Goal: Transaction & Acquisition: Purchase product/service

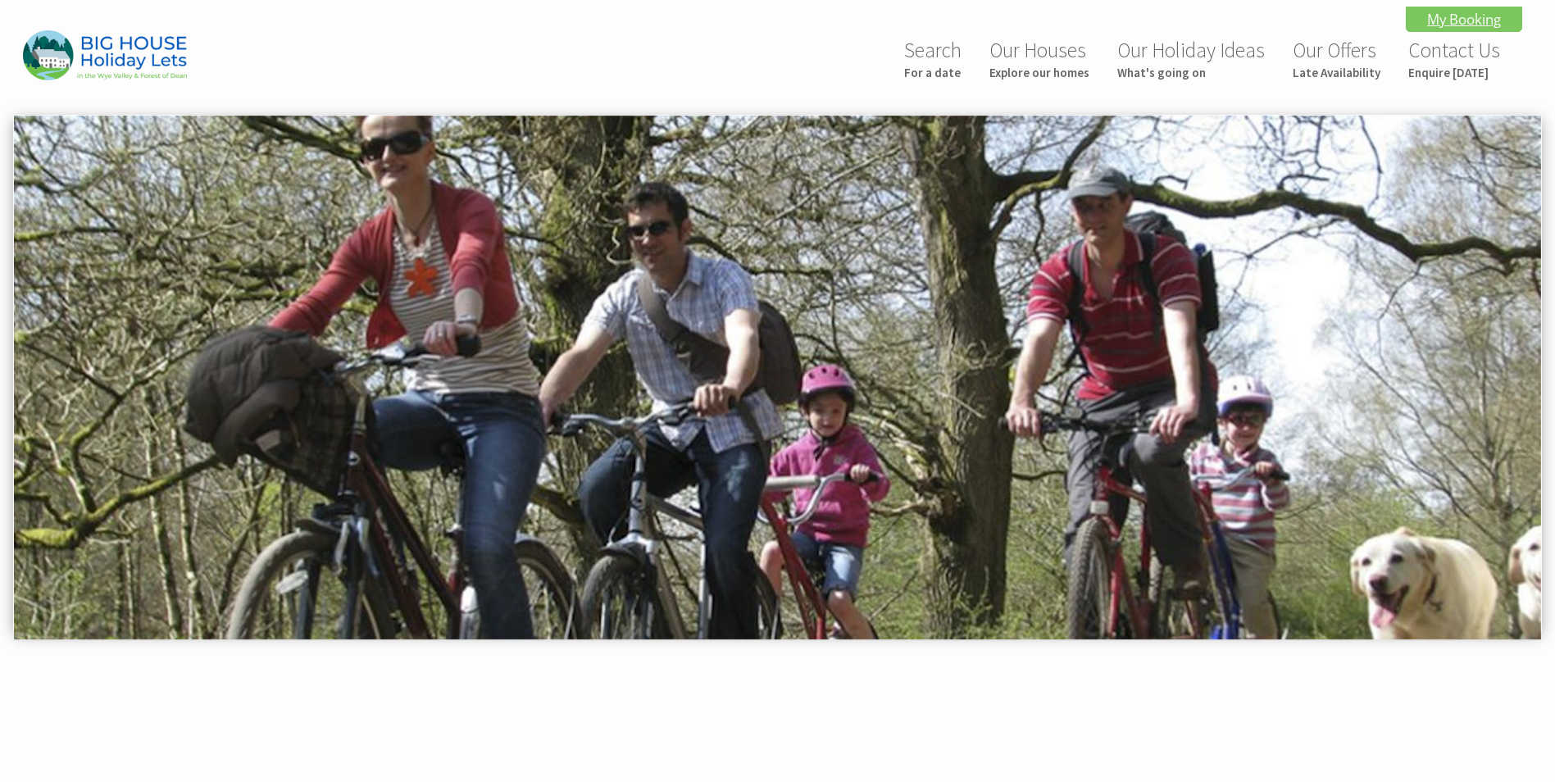
click at [1464, 19] on link "My Booking" at bounding box center [1464, 19] width 116 height 25
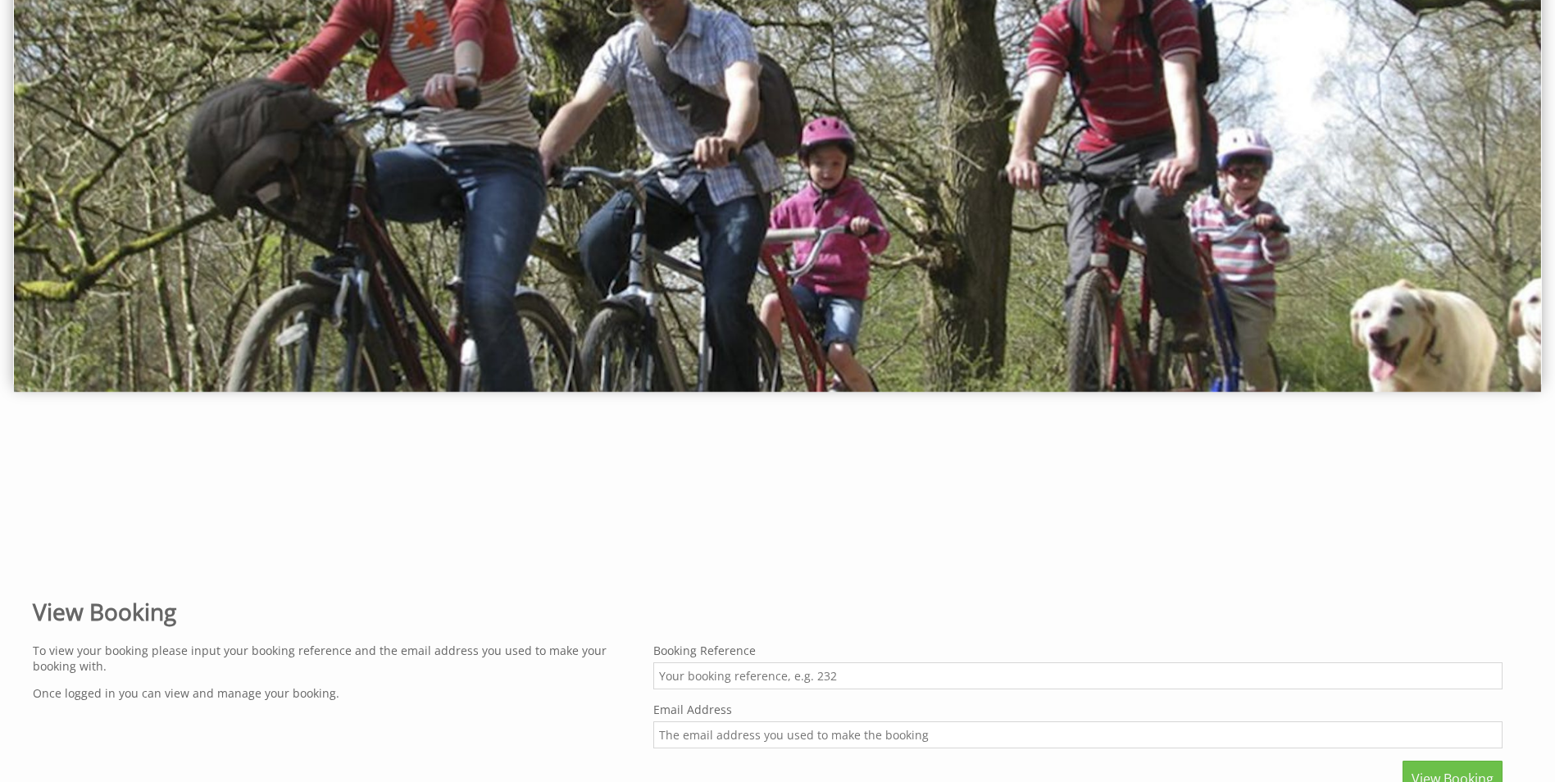
scroll to position [492, 0]
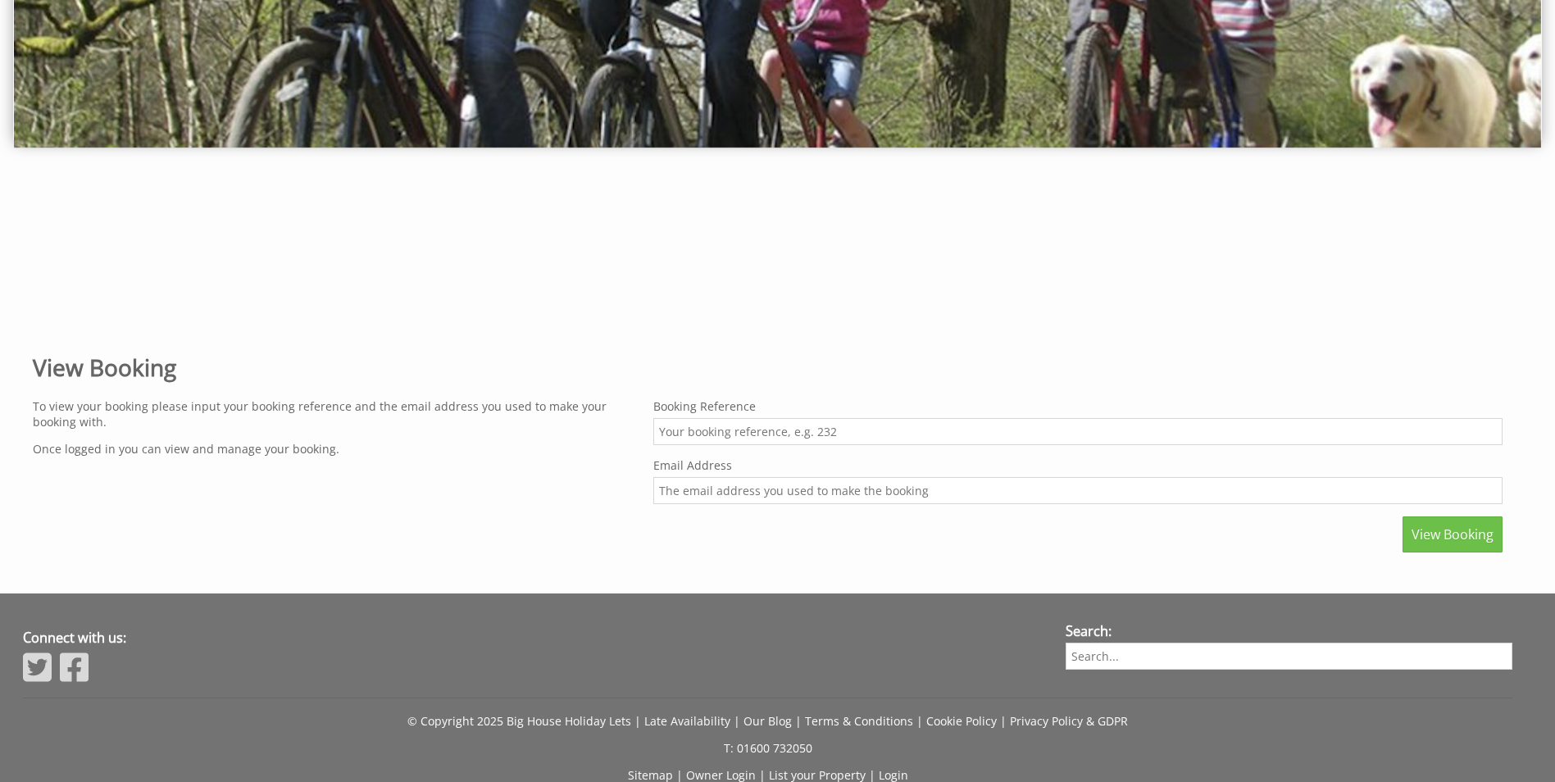
click at [747, 435] on input "Booking Reference" at bounding box center [1077, 431] width 849 height 27
click at [714, 440] on input "Booking Reference" at bounding box center [1077, 431] width 849 height 27
click at [678, 430] on input "Booking Reference" at bounding box center [1077, 431] width 849 height 27
paste input "2963"
type input "2963"
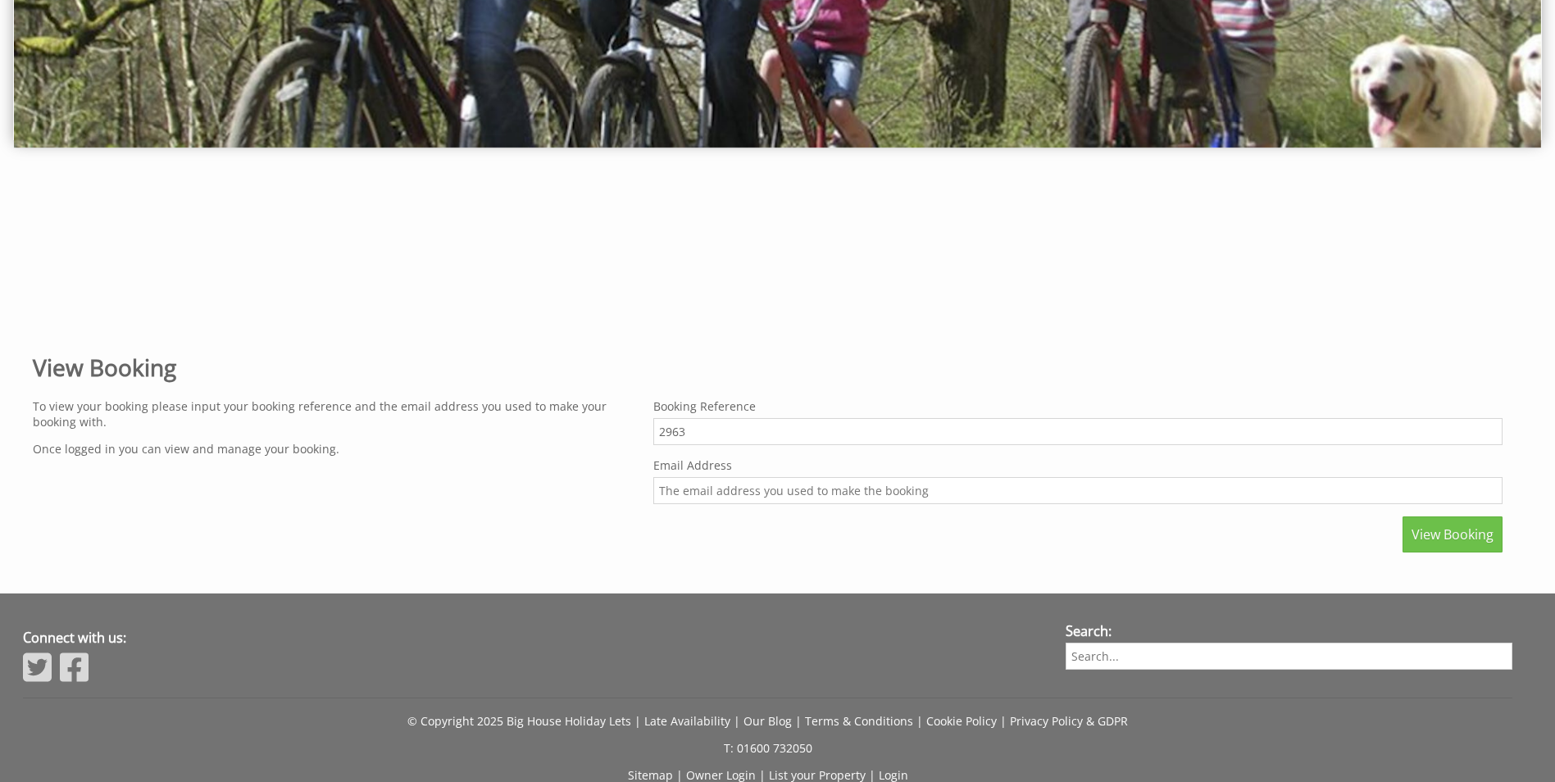
click at [681, 492] on input "Email Address" at bounding box center [1077, 490] width 849 height 27
type input "[EMAIL_ADDRESS][DOMAIN_NAME]"
click at [1469, 525] on button "View Booking" at bounding box center [1453, 534] width 100 height 36
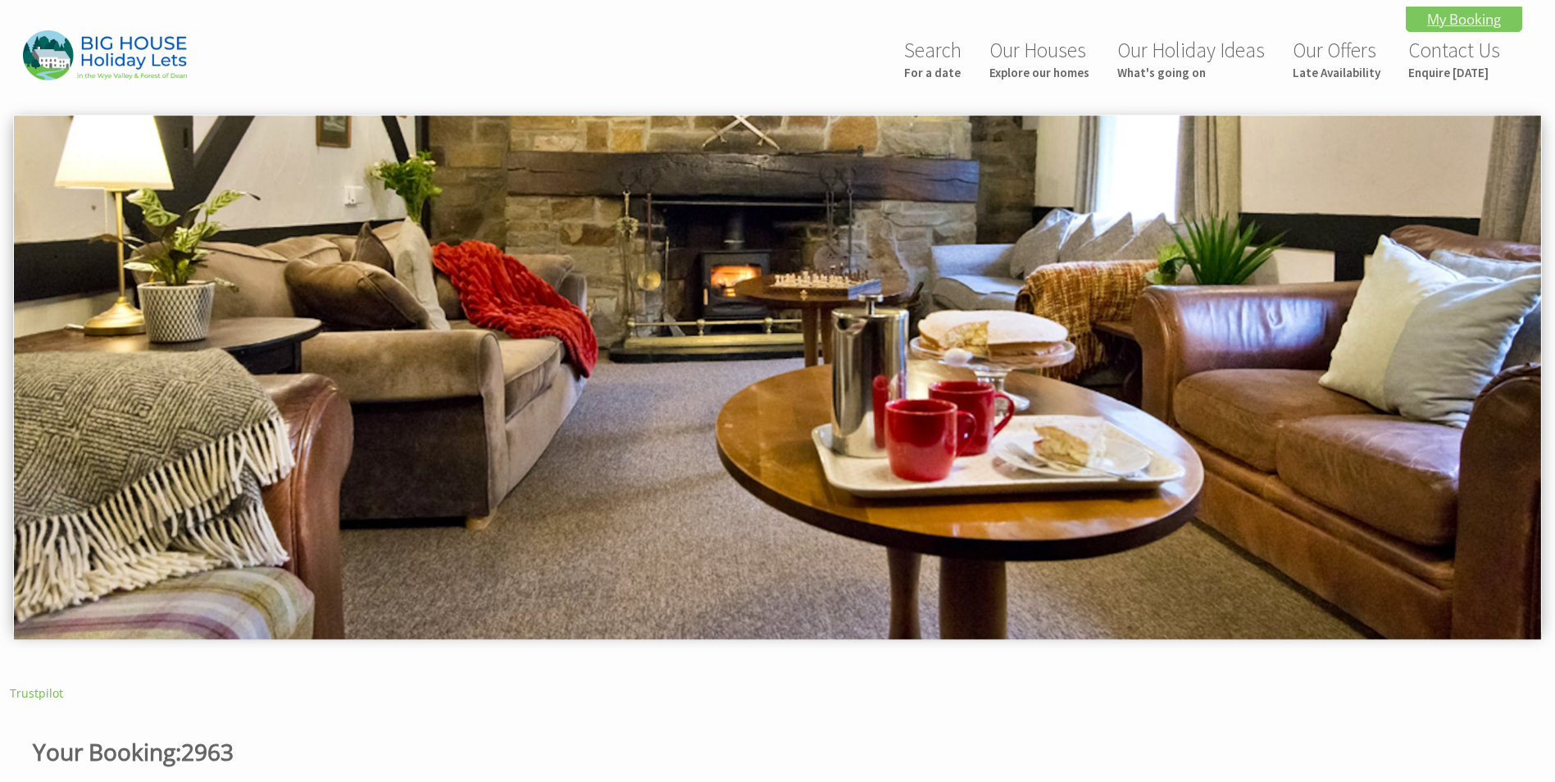
click at [1455, 20] on link "My Booking" at bounding box center [1464, 19] width 116 height 25
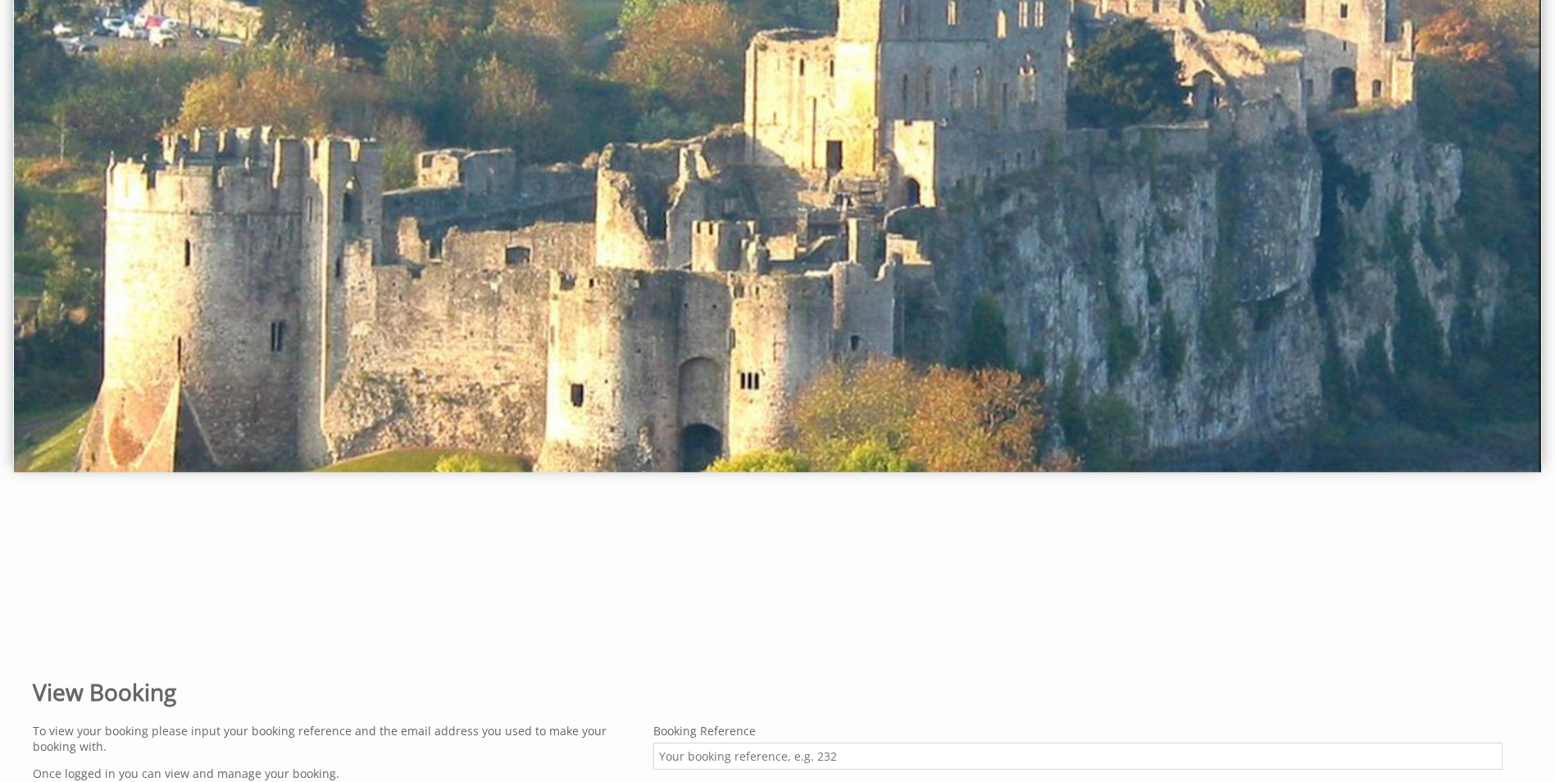
scroll to position [492, 0]
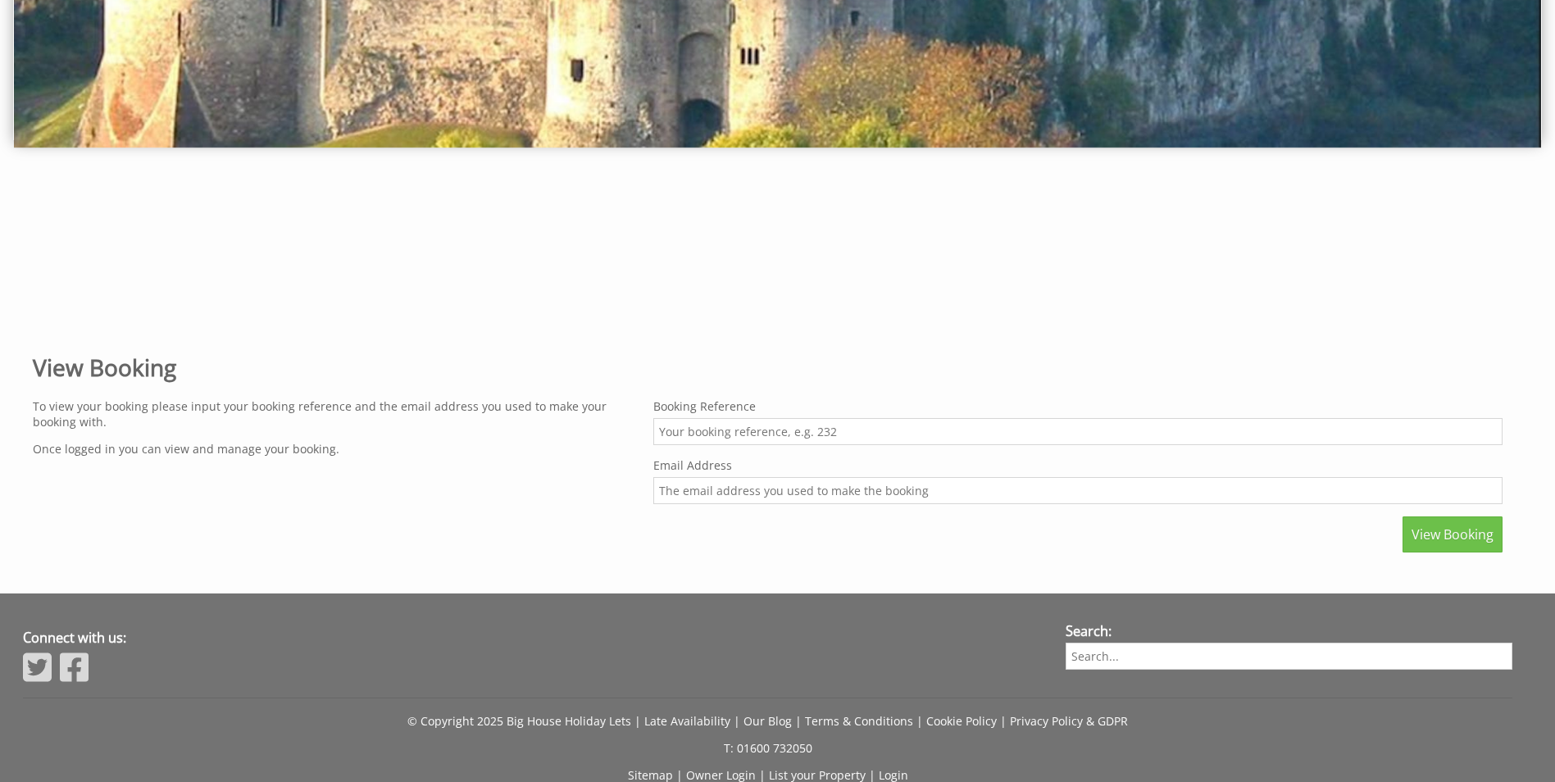
click at [765, 434] on input "Booking Reference" at bounding box center [1077, 431] width 849 height 27
paste input "2963"
type input "2963"
click at [716, 491] on input "Email Address" at bounding box center [1077, 490] width 849 height 27
type input "[EMAIL_ADDRESS][DOMAIN_NAME]"
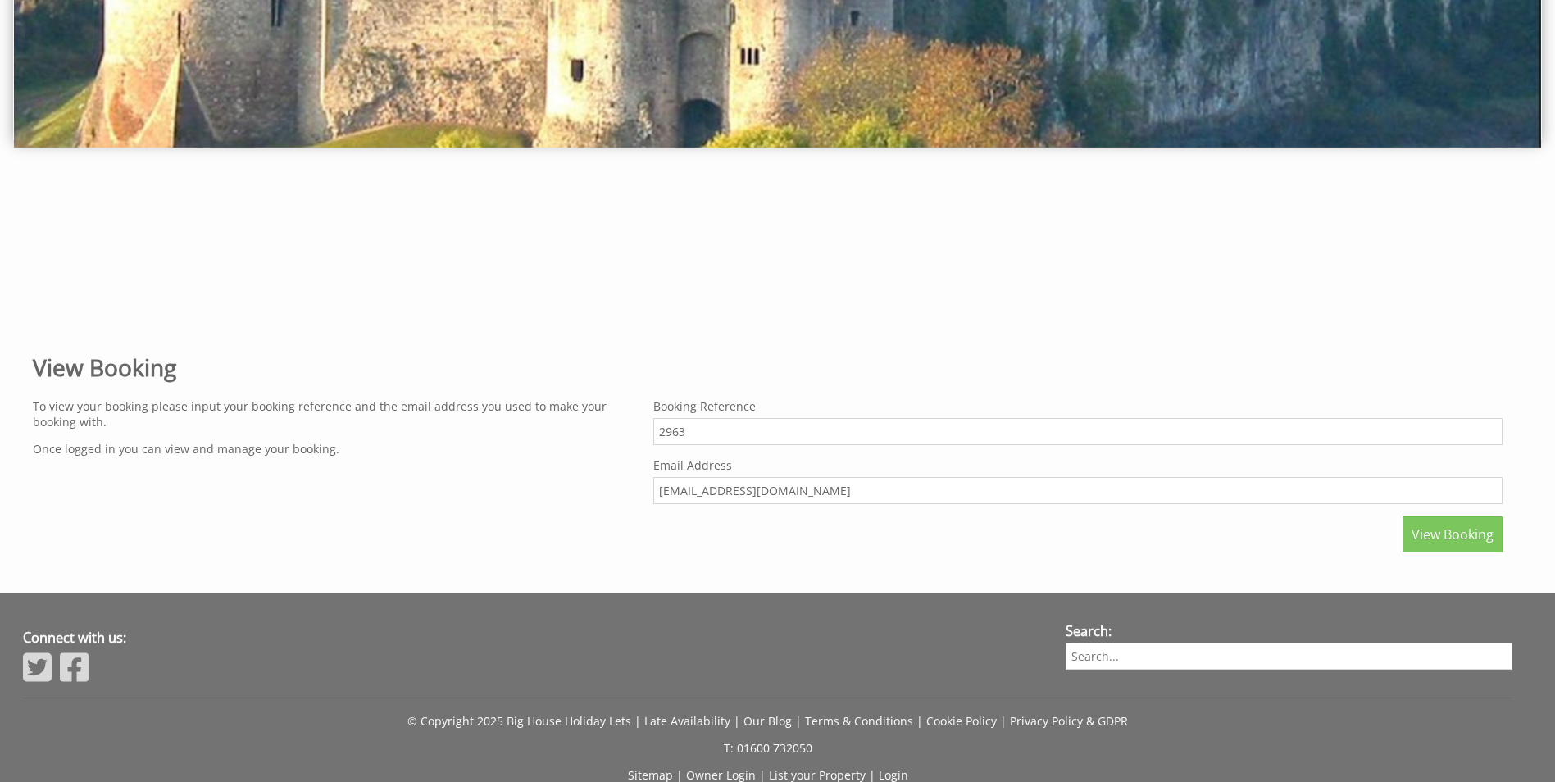
click at [1463, 539] on span "View Booking" at bounding box center [1453, 535] width 82 height 18
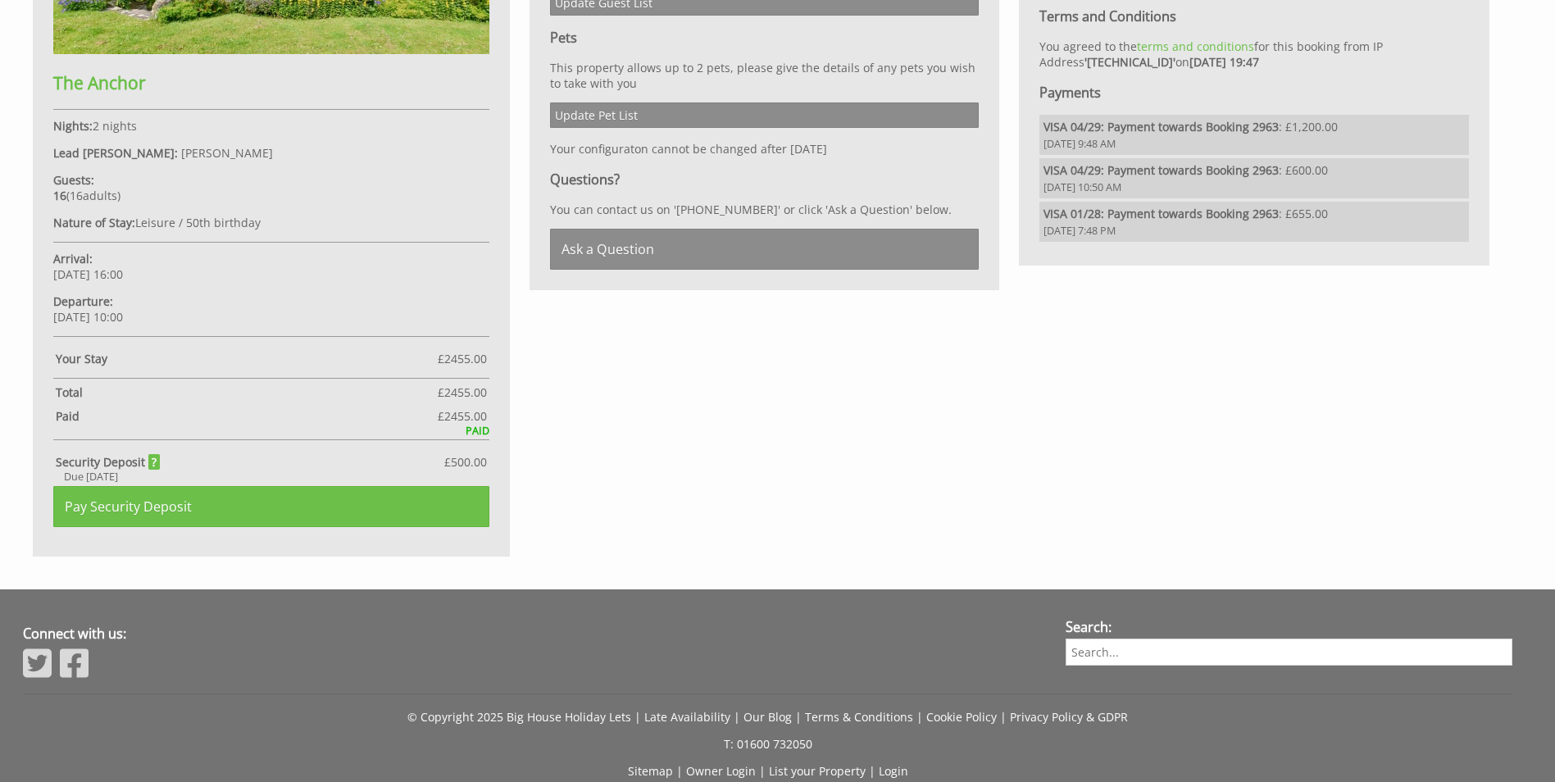
scroll to position [1066, 0]
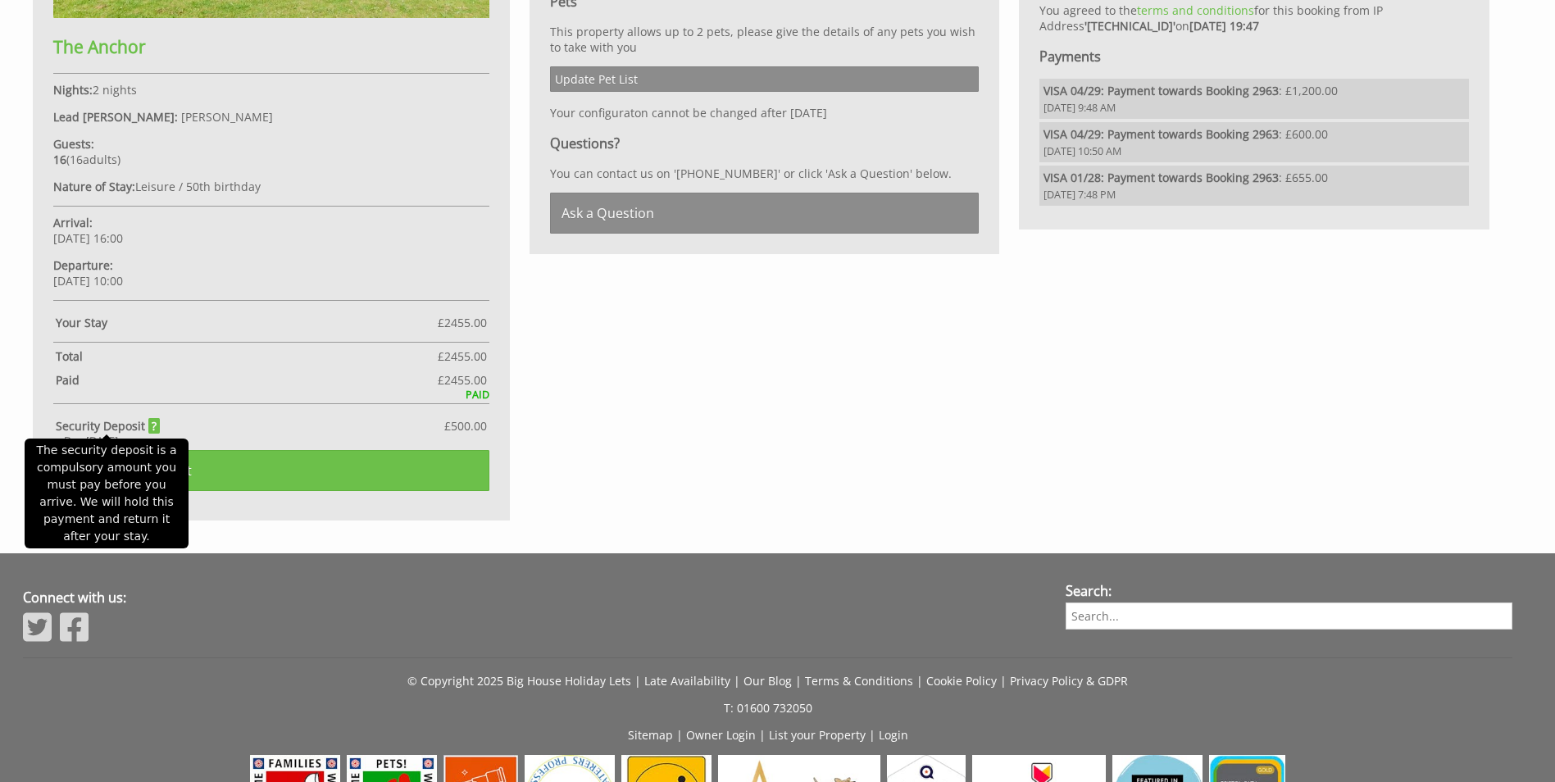
click at [98, 422] on strong "Security Deposit" at bounding box center [108, 426] width 105 height 16
click at [150, 427] on strong "Security Deposit" at bounding box center [108, 426] width 105 height 16
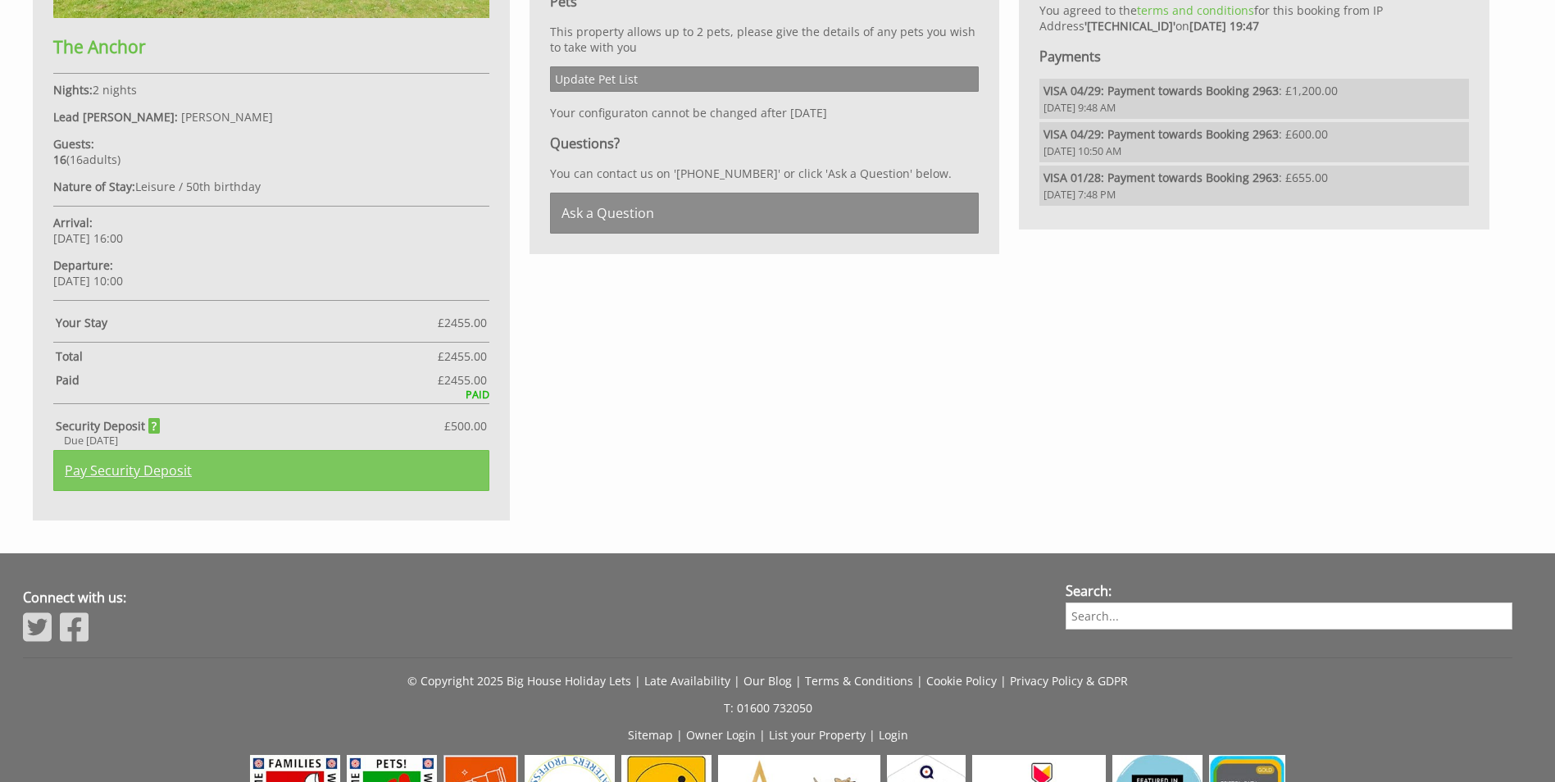
click at [348, 470] on link "Pay Security Deposit" at bounding box center [271, 470] width 436 height 41
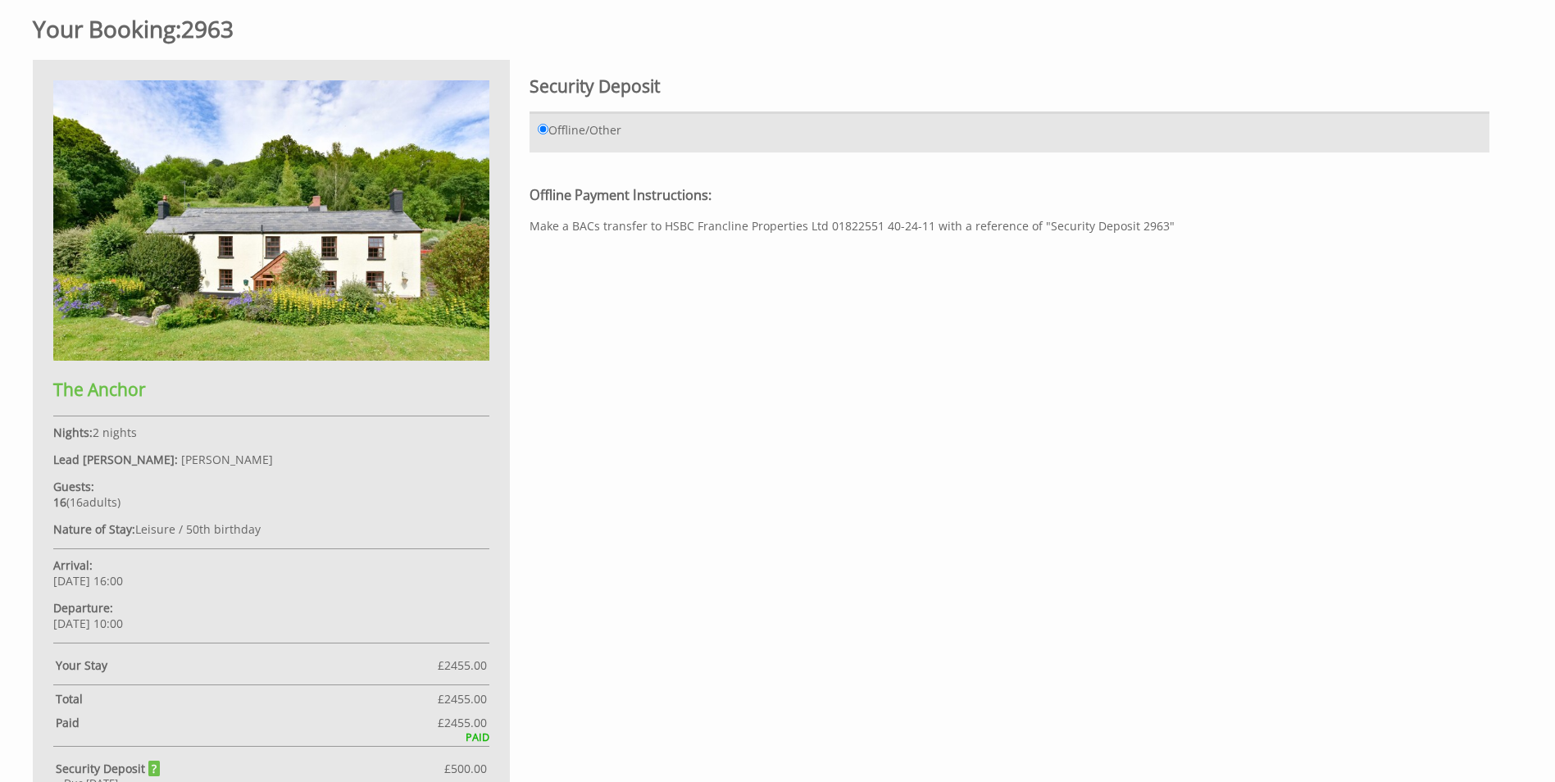
scroll to position [612, 0]
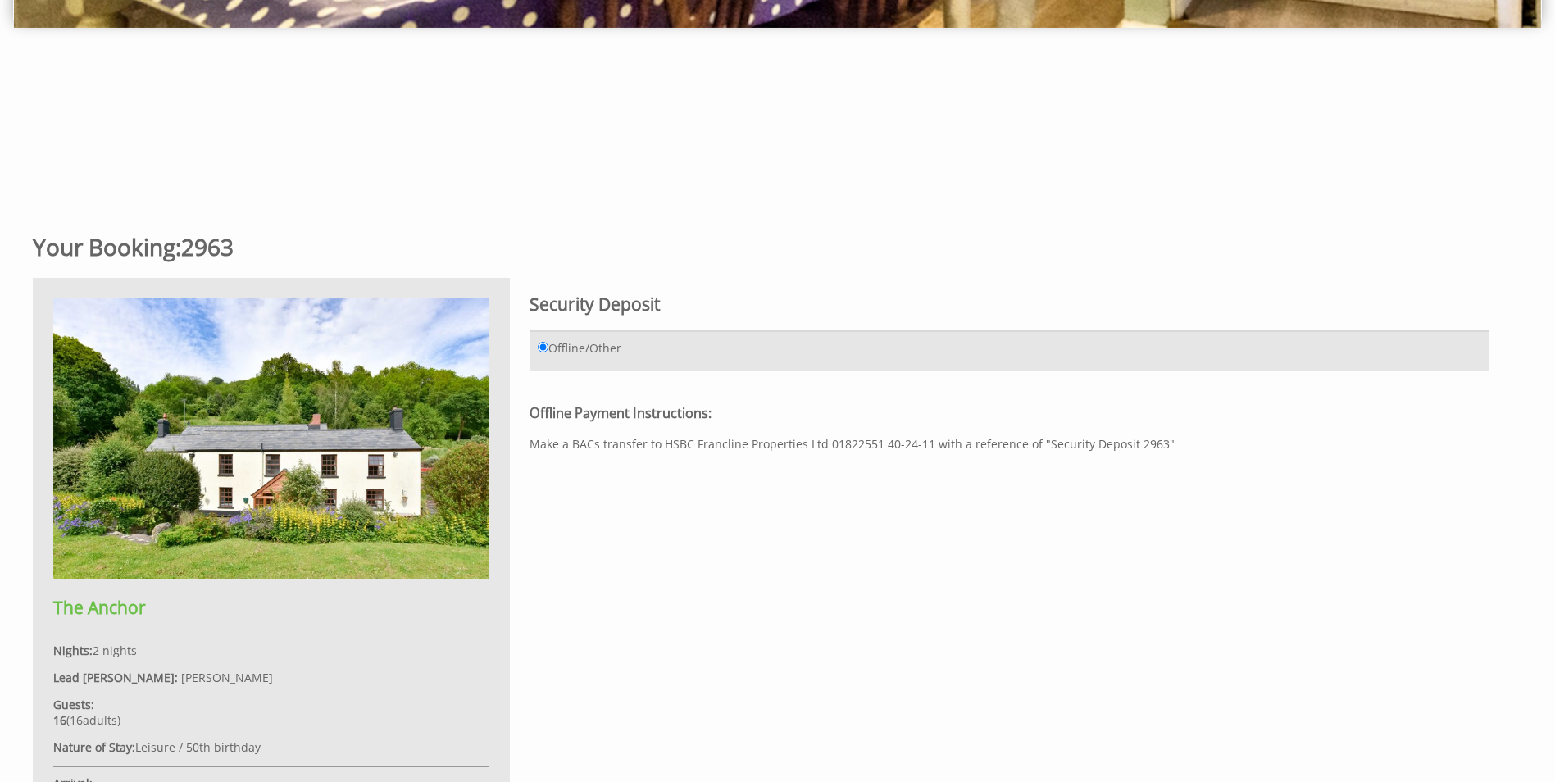
click at [677, 444] on div "Offline Payment Instructions: Make a BACs transfer to HSBC Francline Properties…" at bounding box center [1010, 427] width 960 height 47
drag, startPoint x: 662, startPoint y: 443, endPoint x: 822, endPoint y: 443, distance: 159.9
click at [822, 443] on div "Offline Payment Instructions: Make a BACs transfer to HSBC Francline Properties…" at bounding box center [1010, 427] width 960 height 47
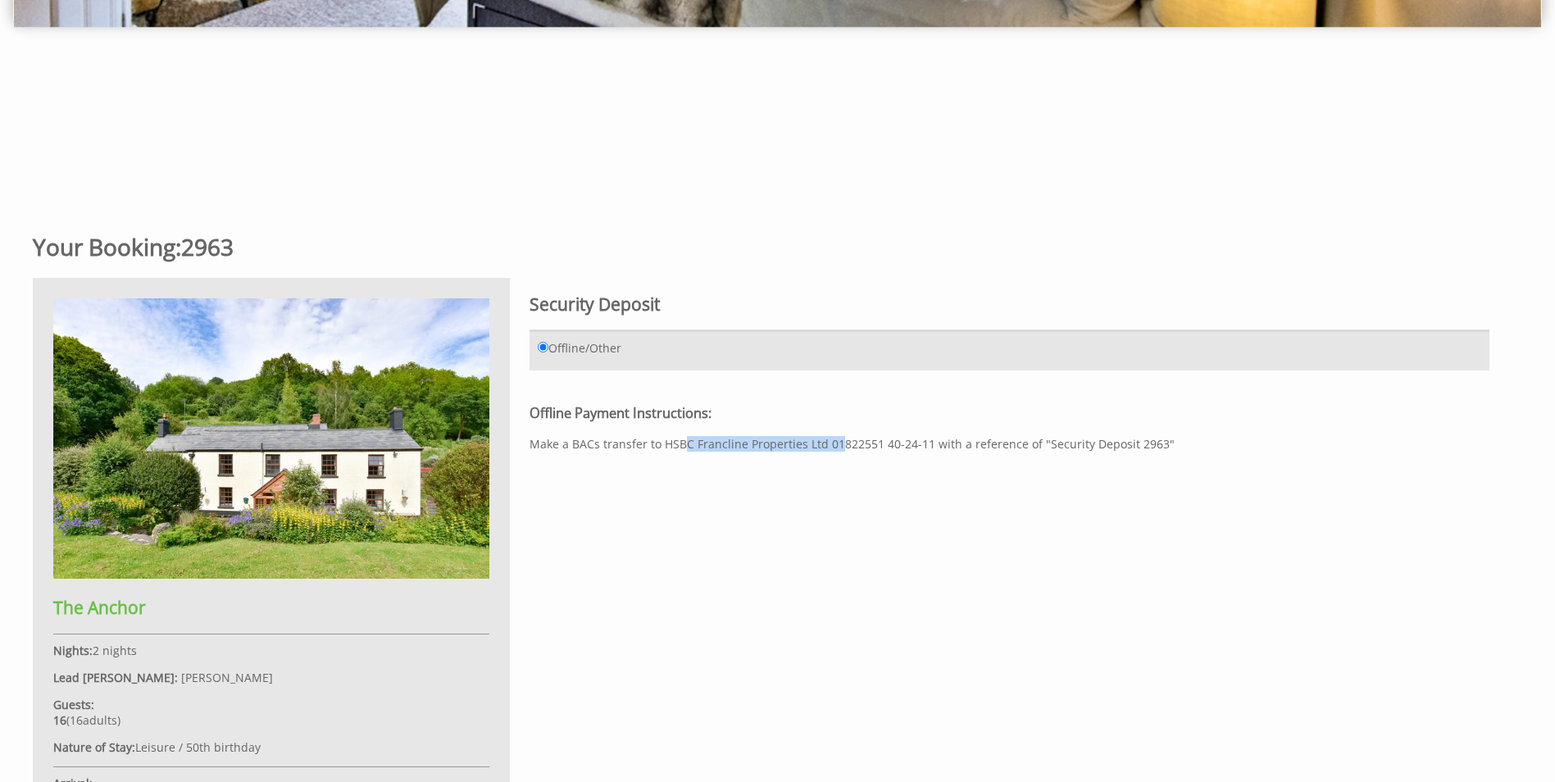
copy div "HSBC Francline Properties Ltd"
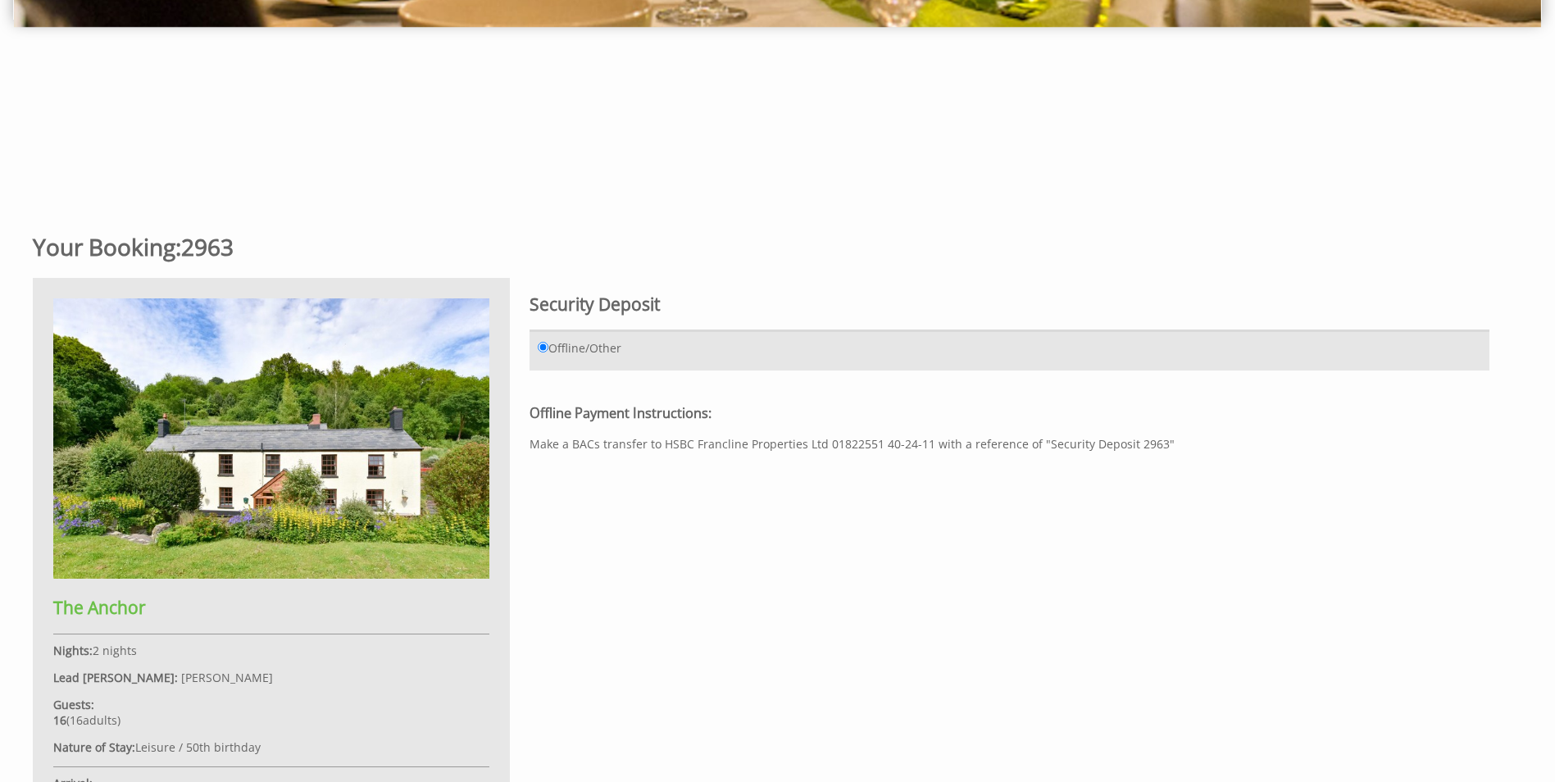
click at [874, 451] on div "Offline Payment Instructions: Make a BACs transfer to HSBC Francline Properties…" at bounding box center [1010, 427] width 960 height 47
drag, startPoint x: 879, startPoint y: 444, endPoint x: 926, endPoint y: 447, distance: 46.8
click at [926, 447] on div "Offline Payment Instructions: Make a BACs transfer to HSBC Francline Properties…" at bounding box center [1010, 427] width 960 height 47
copy div "40-24-11"
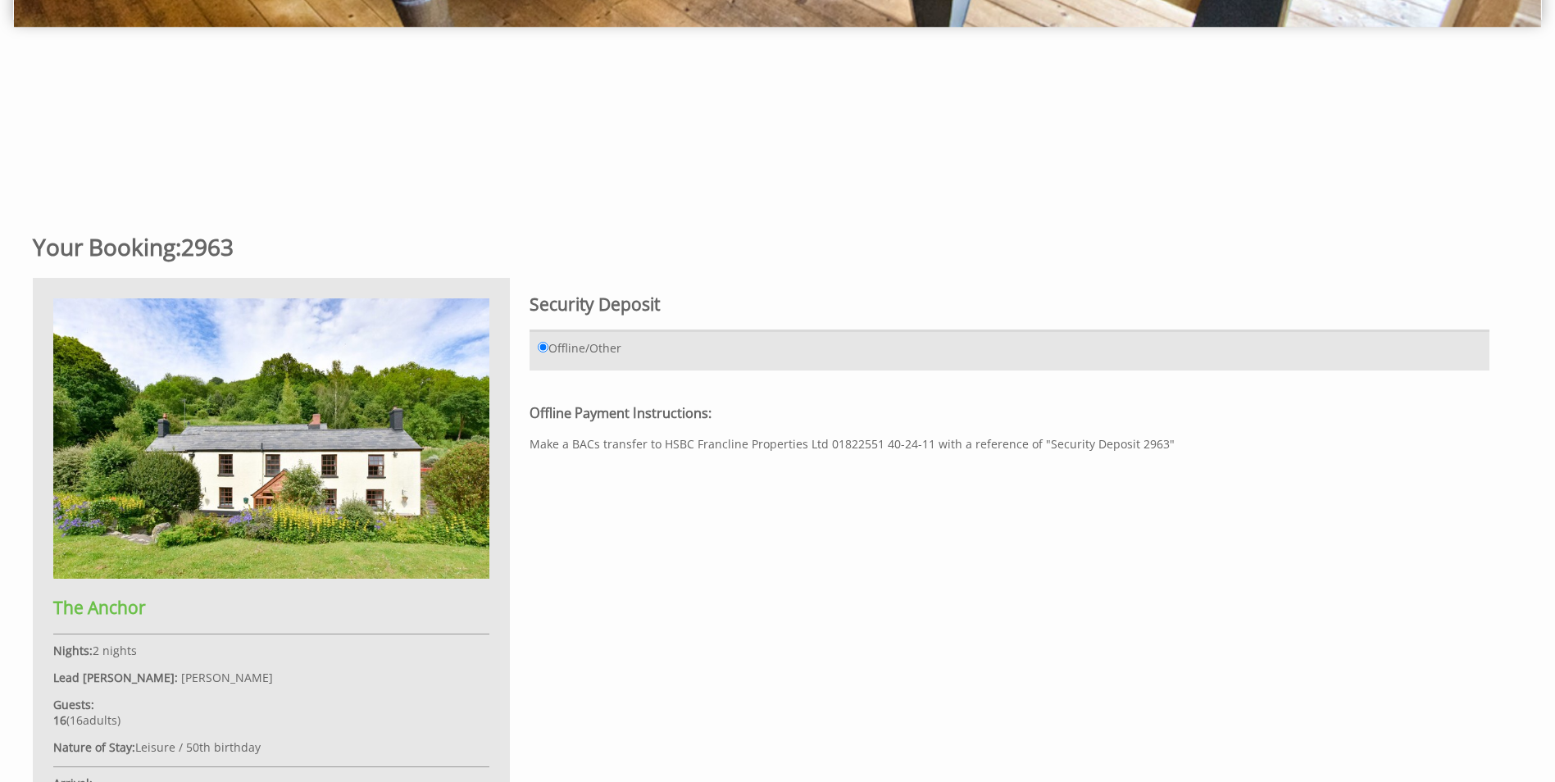
click at [853, 448] on div "Offline Payment Instructions: Make a BACs transfer to HSBC Francline Properties…" at bounding box center [1010, 427] width 960 height 47
copy div "01822551"
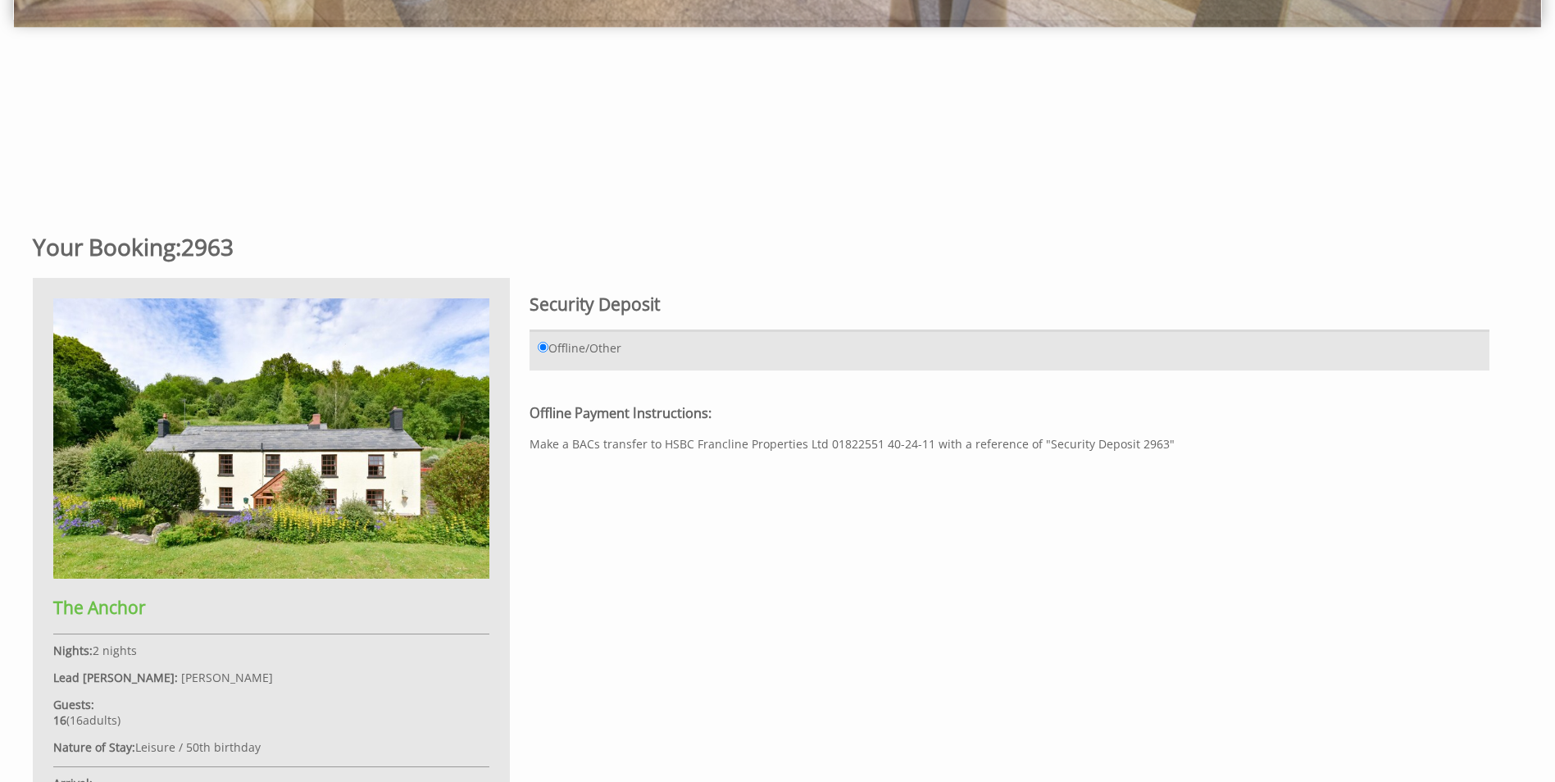
click at [1038, 460] on div "Your Booking: 2963 The Anchor Nights: 2 nights Lead Booker: Kevin Cooper Guests…" at bounding box center [768, 649] width 1490 height 866
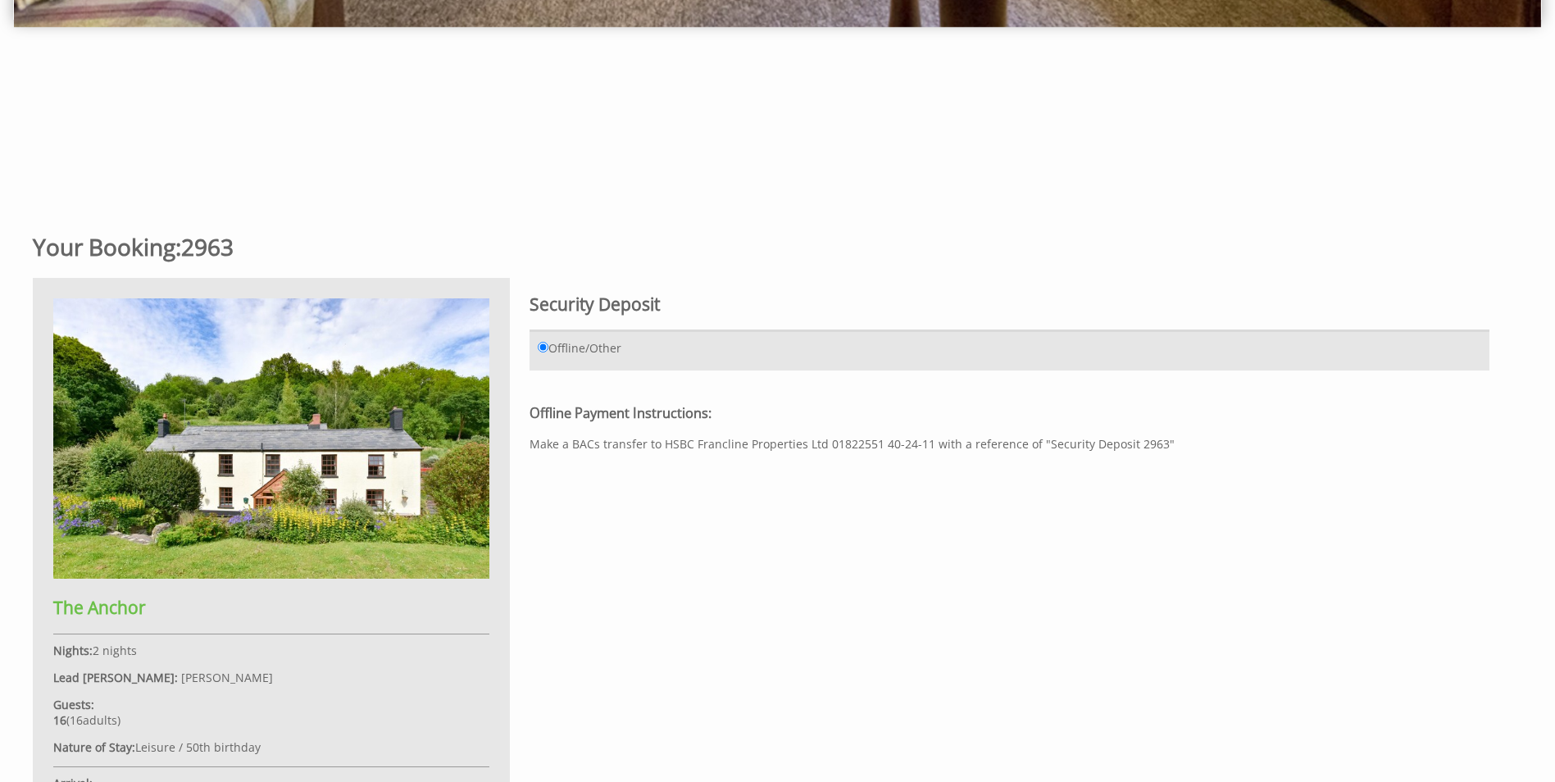
drag, startPoint x: 1040, startPoint y: 444, endPoint x: 1152, endPoint y: 448, distance: 112.4
click at [1152, 448] on div "Offline Payment Instructions: Make a BACs transfer to HSBC Francline Properties…" at bounding box center [1010, 427] width 960 height 47
copy div "Security Deposit 2963"
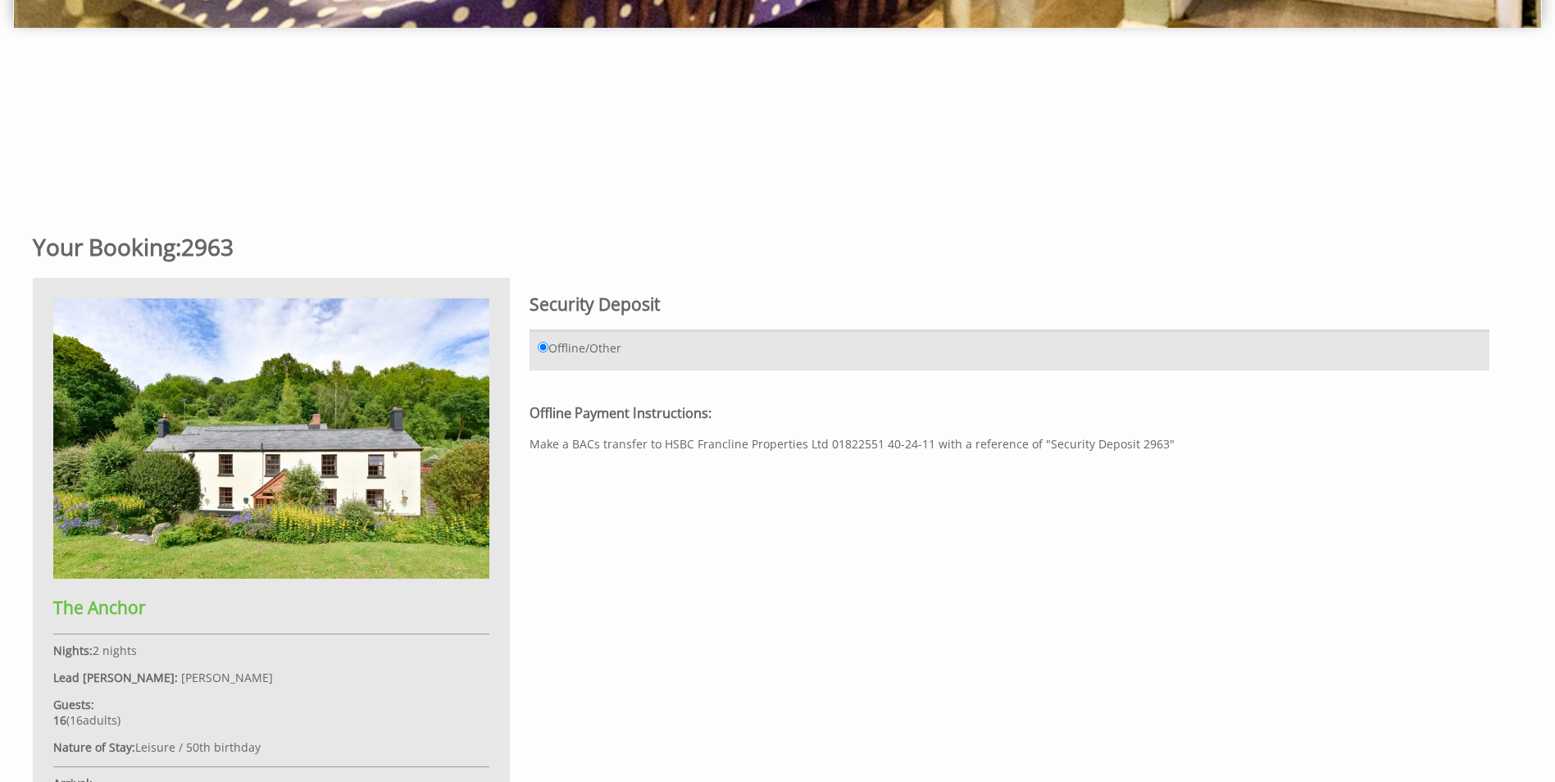
click at [1170, 488] on div "Your Booking: 2963 The Anchor Nights: 2 nights Lead Booker: Kevin Cooper Guests…" at bounding box center [768, 649] width 1490 height 866
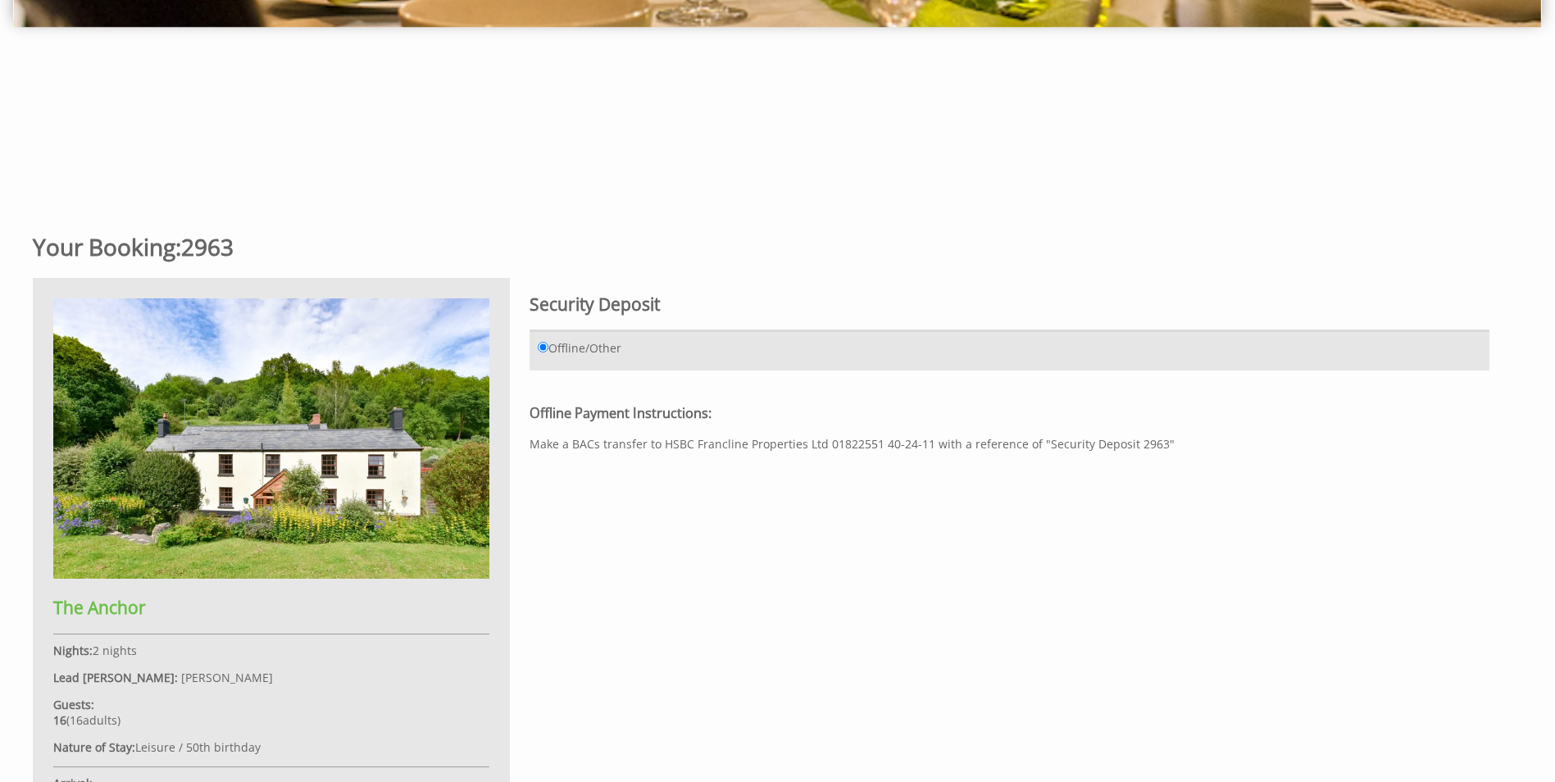
click at [1144, 450] on div "Offline Payment Instructions: Make a BACs transfer to HSBC Francline Properties…" at bounding box center [1010, 427] width 960 height 47
drag, startPoint x: 1127, startPoint y: 444, endPoint x: 1151, endPoint y: 447, distance: 24.0
click at [1151, 447] on div "Offline Payment Instructions: Make a BACs transfer to HSBC Francline Properties…" at bounding box center [1010, 427] width 960 height 47
copy div "2963"
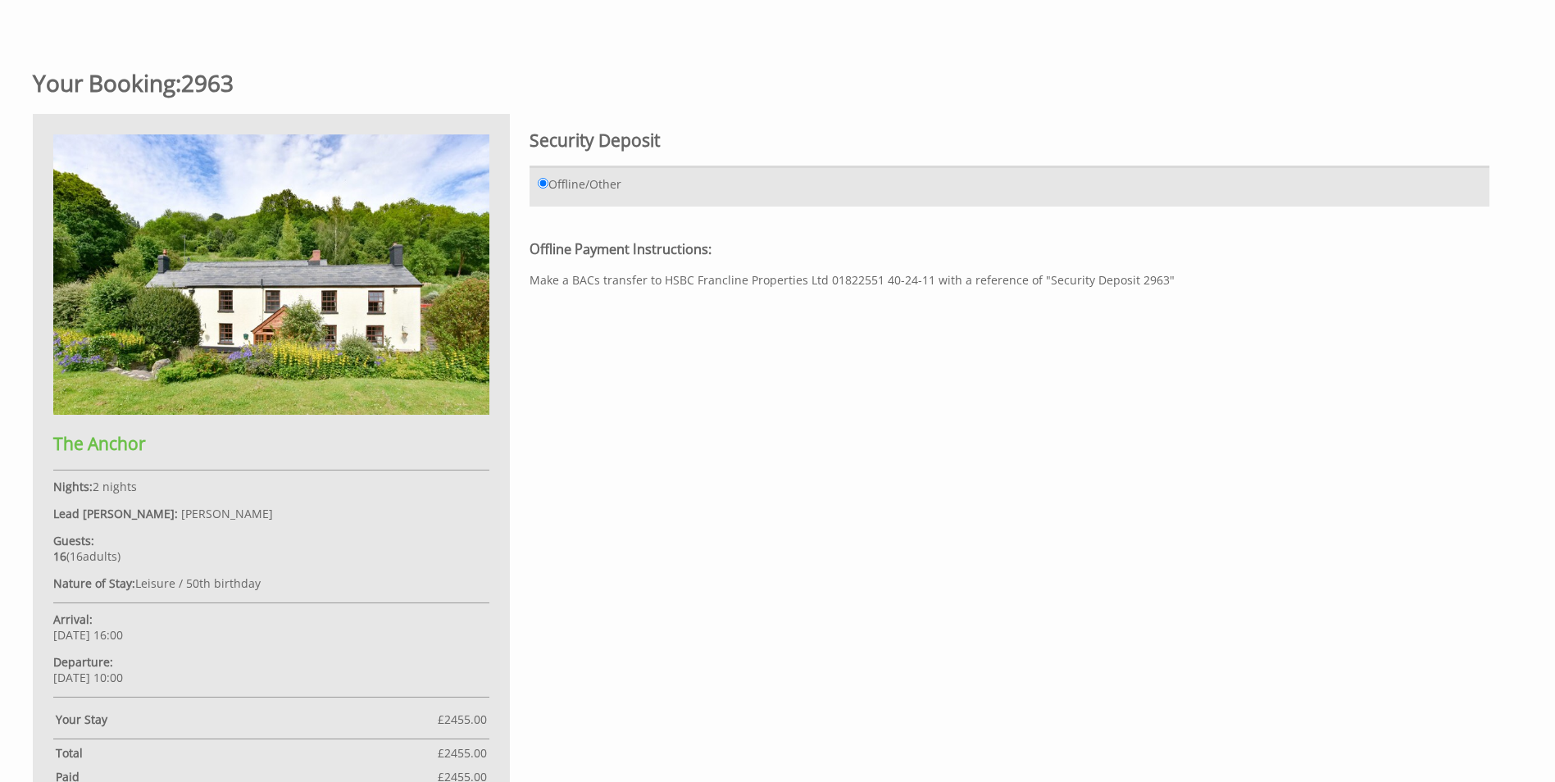
scroll to position [694, 0]
